Goal: Information Seeking & Learning: Understand process/instructions

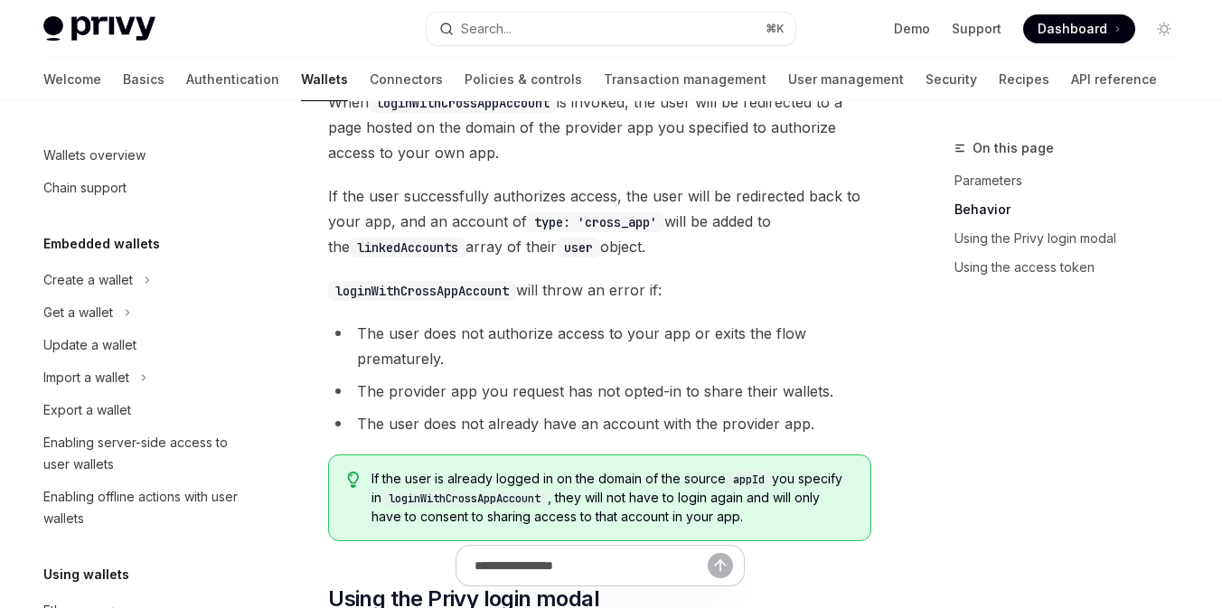
click at [474, 21] on div "Search..." at bounding box center [486, 29] width 51 height 22
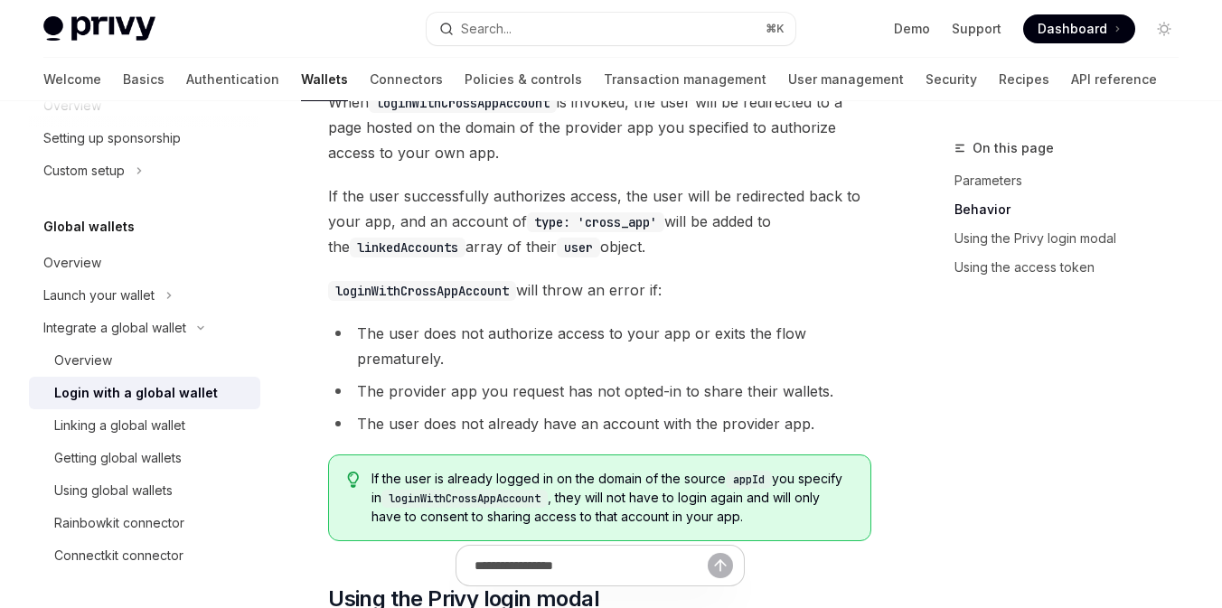
click at [474, 21] on div "Search..." at bounding box center [486, 29] width 51 height 22
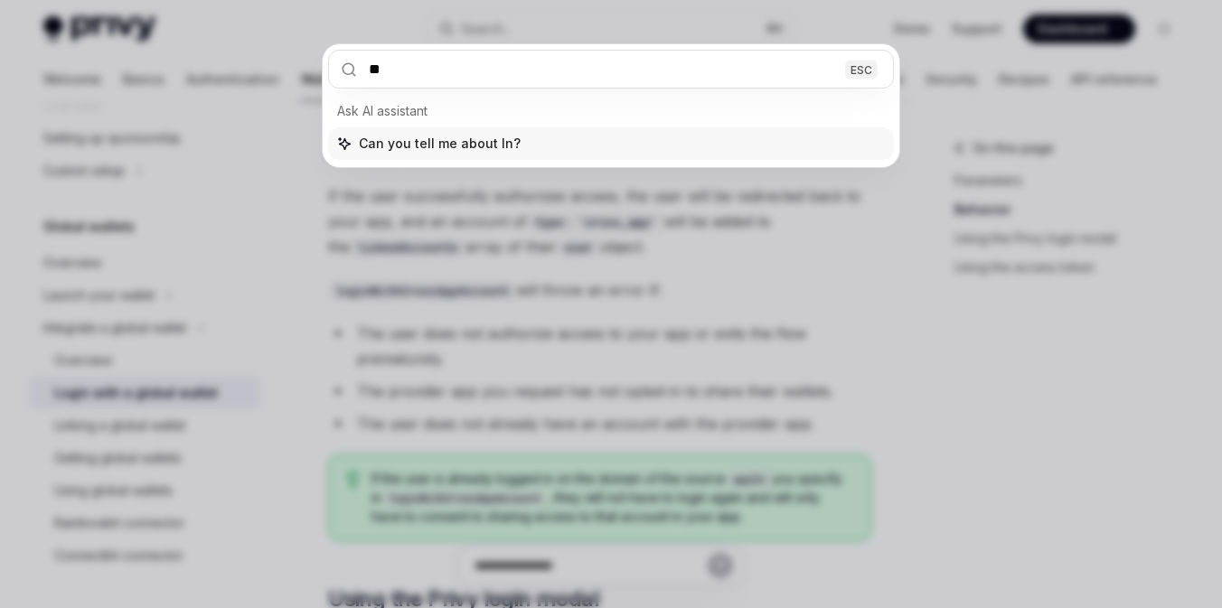
type input "*"
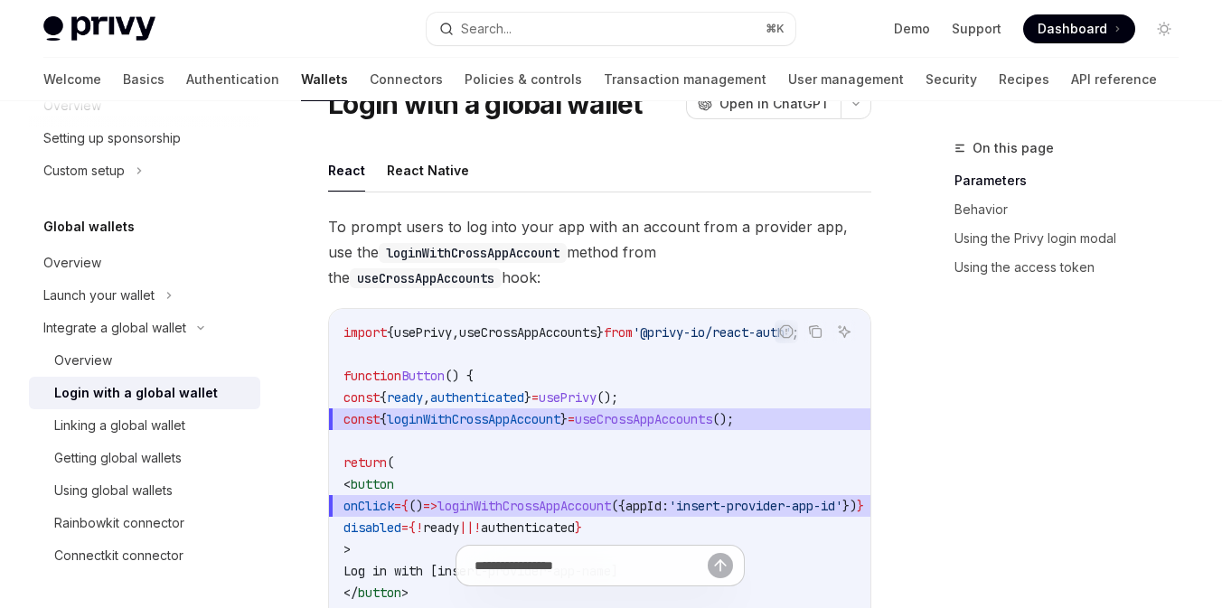
scroll to position [83, 0]
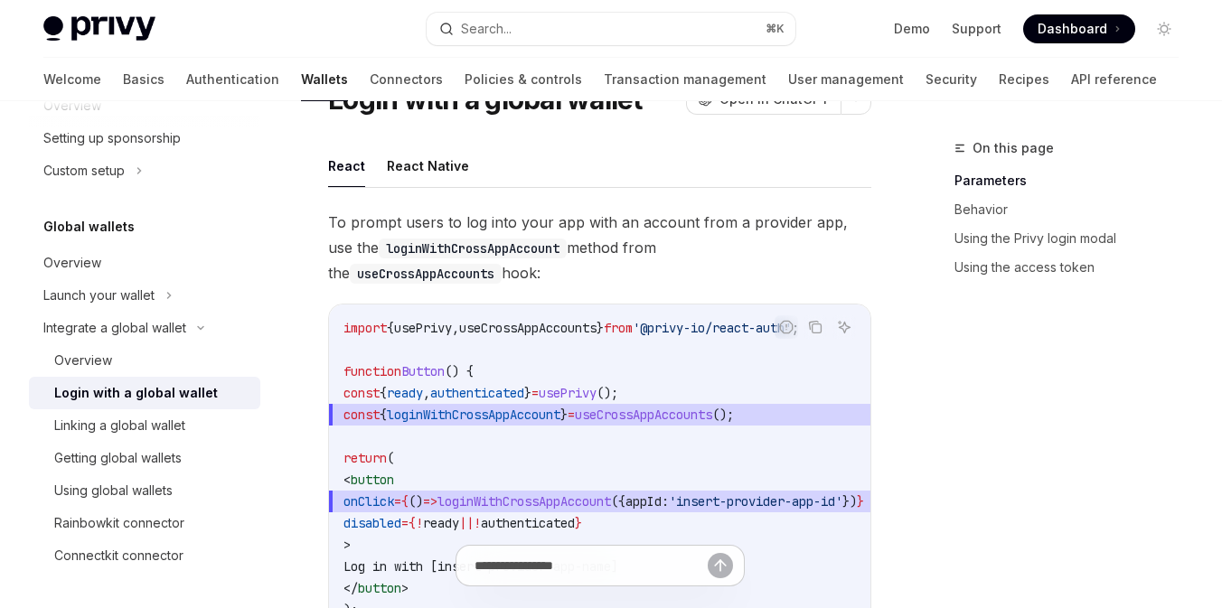
click at [461, 246] on code "loginWithCrossAppAccount" at bounding box center [473, 249] width 188 height 20
copy code "loginWithCrossAppAccount"
